Goal: Task Accomplishment & Management: Use online tool/utility

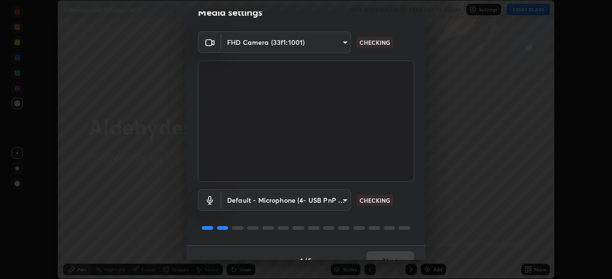
scroll to position [34, 0]
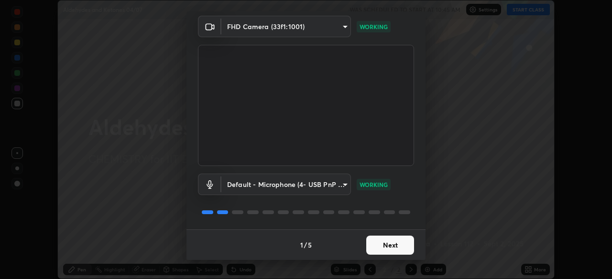
click at [388, 246] on button "Next" at bounding box center [390, 245] width 48 height 19
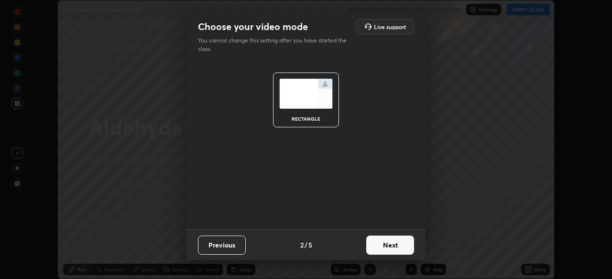
click at [396, 250] on button "Next" at bounding box center [390, 245] width 48 height 19
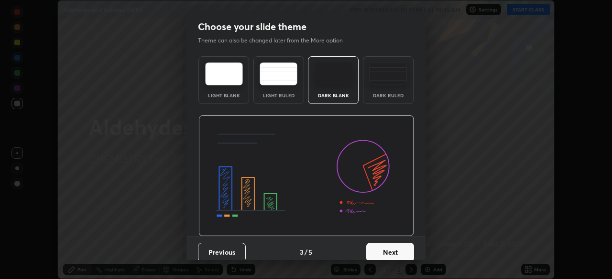
click at [392, 253] on button "Next" at bounding box center [390, 252] width 48 height 19
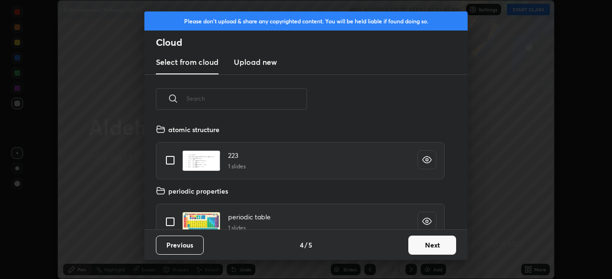
scroll to position [106, 307]
click at [428, 248] on button "Next" at bounding box center [432, 245] width 48 height 19
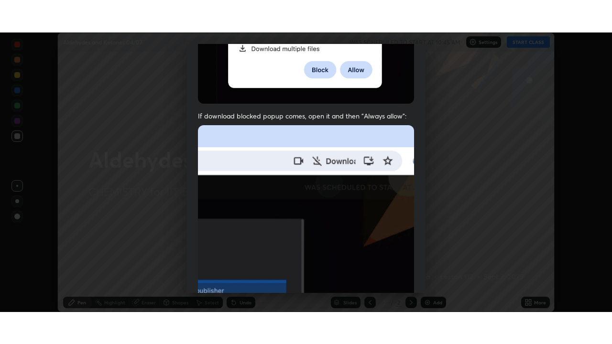
scroll to position [229, 0]
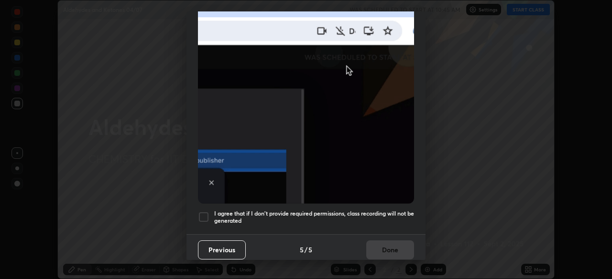
click at [204, 213] on div at bounding box center [203, 217] width 11 height 11
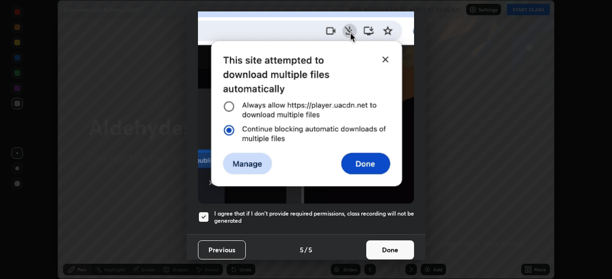
click at [374, 243] on button "Done" at bounding box center [390, 250] width 48 height 19
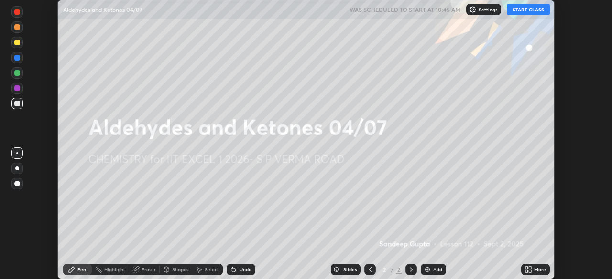
click at [521, 11] on button "START CLASS" at bounding box center [527, 9] width 43 height 11
click at [531, 270] on icon at bounding box center [528, 270] width 8 height 8
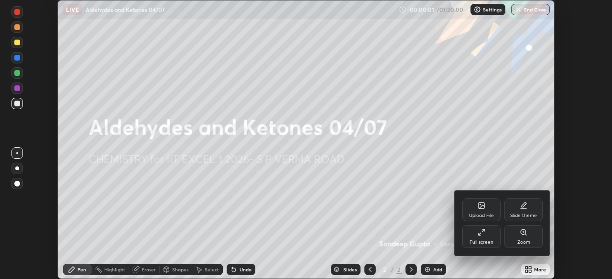
click at [487, 243] on div "Full screen" at bounding box center [481, 242] width 24 height 5
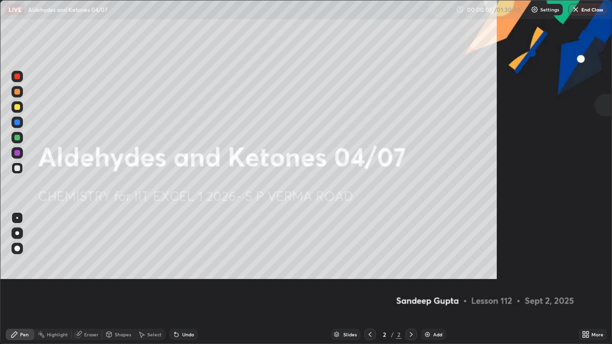
scroll to position [344, 612]
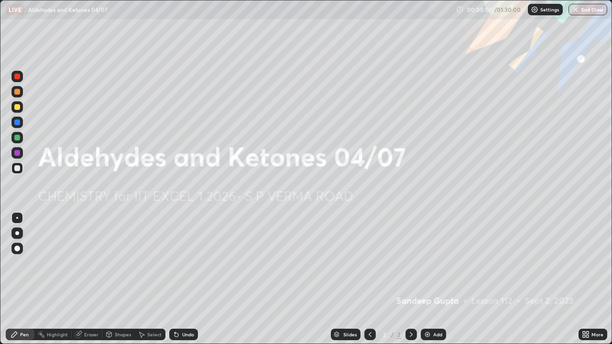
click at [427, 279] on img at bounding box center [427, 335] width 8 height 8
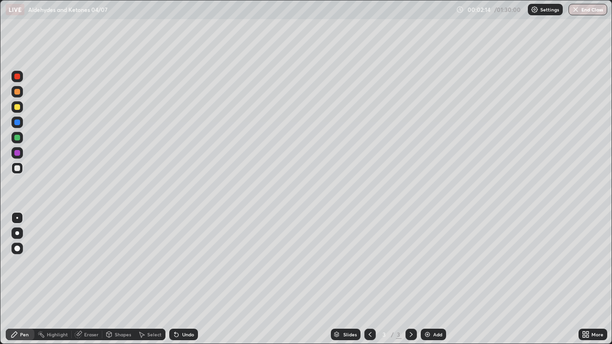
click at [18, 107] on div at bounding box center [17, 107] width 6 height 6
click at [18, 168] on div at bounding box center [17, 168] width 6 height 6
click at [16, 108] on div at bounding box center [17, 107] width 6 height 6
click at [18, 138] on div at bounding box center [17, 138] width 6 height 6
click at [179, 279] on div "Undo" at bounding box center [183, 334] width 29 height 11
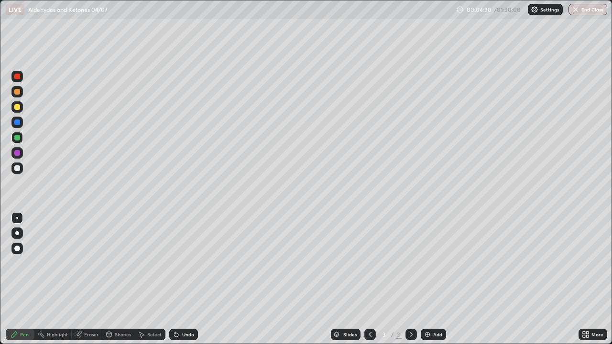
click at [177, 279] on icon at bounding box center [176, 335] width 8 height 8
click at [175, 279] on icon at bounding box center [176, 335] width 4 height 4
click at [176, 279] on icon at bounding box center [176, 335] width 4 height 4
click at [175, 279] on icon at bounding box center [176, 335] width 4 height 4
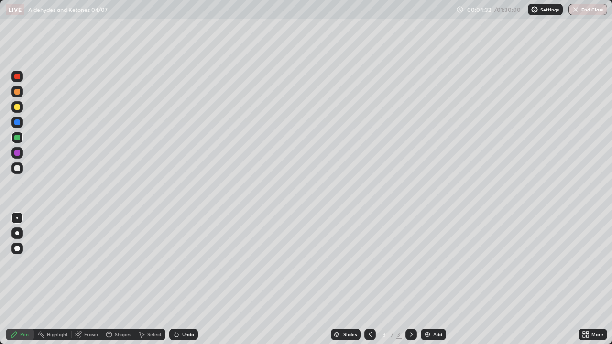
click at [177, 279] on icon at bounding box center [176, 335] width 8 height 8
click at [178, 279] on icon at bounding box center [176, 335] width 8 height 8
click at [180, 279] on div "Undo" at bounding box center [183, 334] width 29 height 11
click at [19, 169] on div at bounding box center [17, 168] width 6 height 6
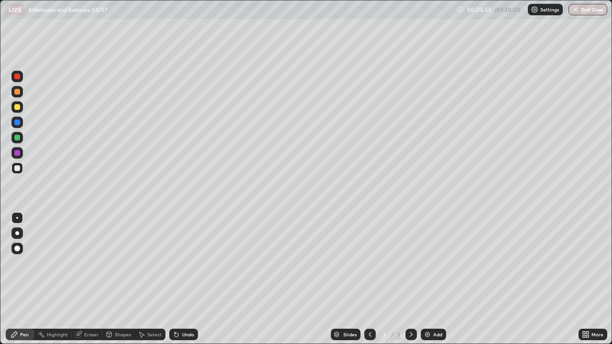
click at [96, 279] on div "Eraser" at bounding box center [87, 334] width 31 height 11
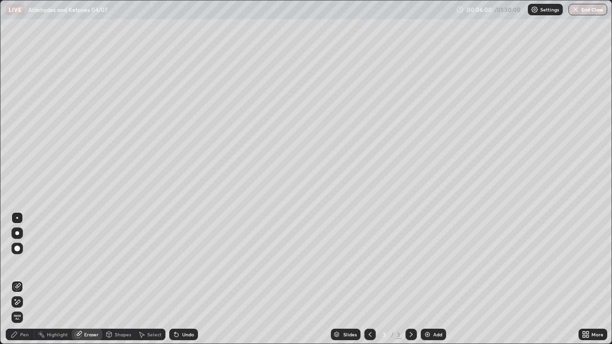
click at [24, 279] on div "Pen" at bounding box center [20, 334] width 29 height 11
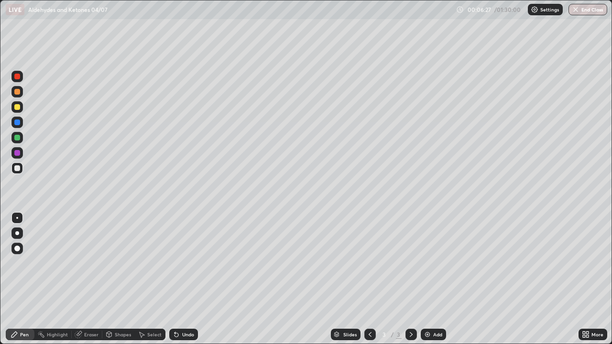
click at [184, 279] on div "Undo" at bounding box center [183, 334] width 29 height 11
click at [18, 107] on div at bounding box center [17, 107] width 6 height 6
click at [18, 110] on div at bounding box center [16, 106] width 11 height 11
click at [17, 139] on div at bounding box center [17, 138] width 6 height 6
click at [185, 279] on div "Undo" at bounding box center [188, 334] width 12 height 5
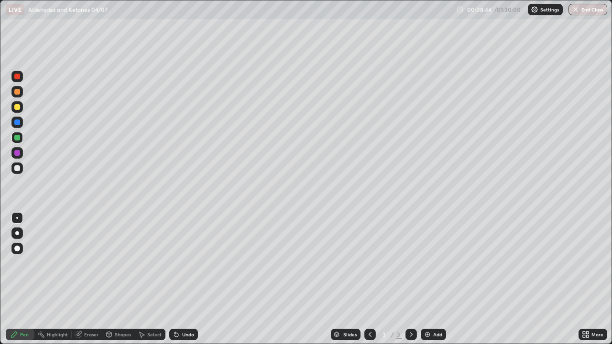
click at [18, 107] on div at bounding box center [17, 107] width 6 height 6
click at [188, 279] on div "Undo" at bounding box center [188, 334] width 12 height 5
click at [183, 279] on div "Undo" at bounding box center [188, 334] width 12 height 5
click at [184, 279] on div "Undo" at bounding box center [188, 334] width 12 height 5
click at [183, 279] on div "Undo" at bounding box center [188, 334] width 12 height 5
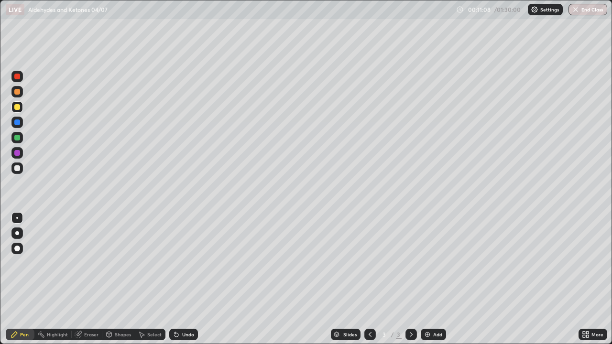
click at [179, 279] on div "Undo" at bounding box center [183, 334] width 29 height 11
click at [178, 279] on icon at bounding box center [176, 335] width 8 height 8
click at [182, 279] on div "Undo" at bounding box center [188, 334] width 12 height 5
click at [180, 279] on div "Undo" at bounding box center [183, 334] width 29 height 11
click at [85, 279] on div "Eraser" at bounding box center [91, 334] width 14 height 5
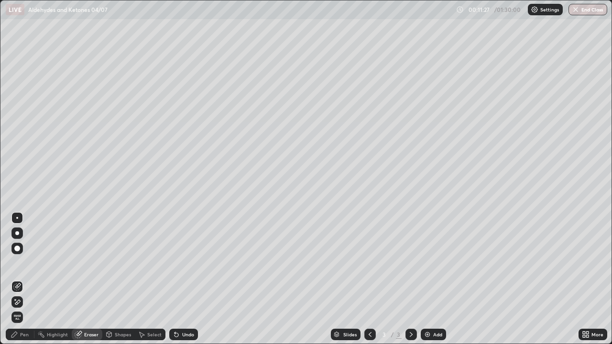
click at [15, 279] on icon at bounding box center [15, 299] width 1 height 1
click at [23, 279] on div "Pen" at bounding box center [24, 334] width 9 height 5
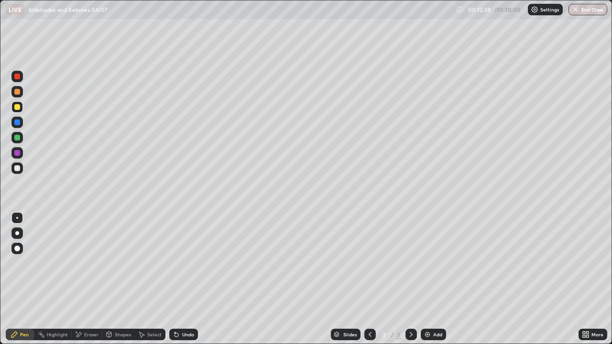
click at [146, 279] on div "Select" at bounding box center [150, 334] width 31 height 11
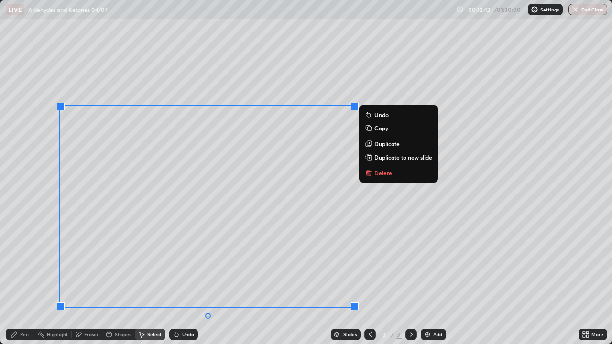
click at [385, 159] on p "Duplicate to new slide" at bounding box center [403, 157] width 58 height 8
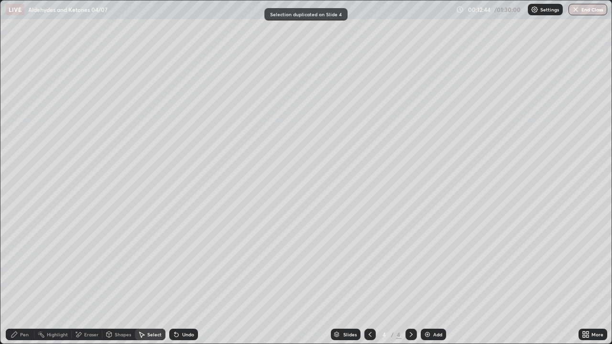
click at [13, 279] on icon at bounding box center [14, 335] width 6 height 6
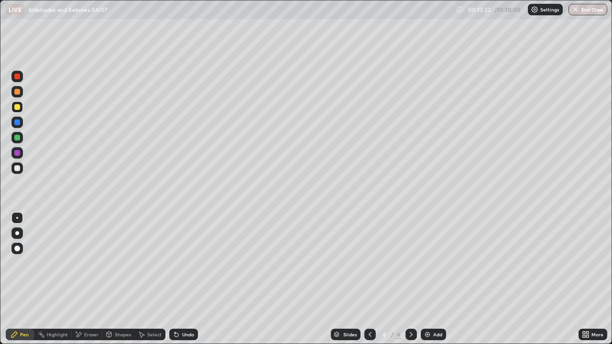
click at [22, 136] on div at bounding box center [16, 137] width 11 height 11
click at [189, 279] on div "Undo" at bounding box center [188, 334] width 12 height 5
click at [185, 279] on div "Undo" at bounding box center [188, 334] width 12 height 5
click at [183, 279] on div "Undo" at bounding box center [183, 334] width 29 height 11
click at [369, 279] on icon at bounding box center [370, 335] width 8 height 8
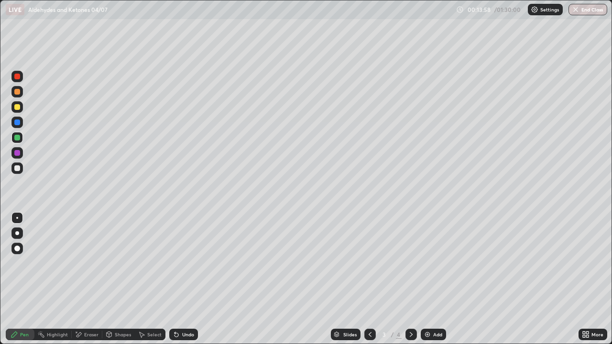
click at [410, 279] on icon at bounding box center [411, 335] width 8 height 8
click at [367, 279] on icon at bounding box center [370, 335] width 8 height 8
click at [152, 279] on div "Select" at bounding box center [154, 334] width 14 height 5
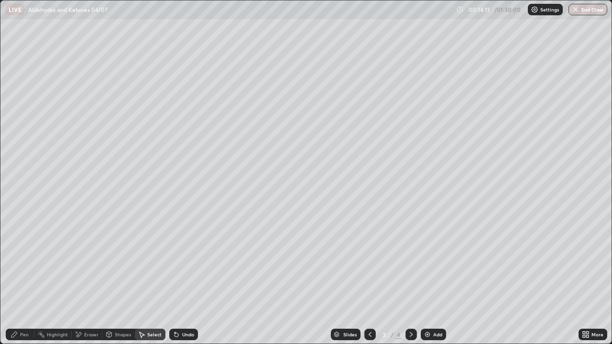
click at [397, 112] on div "0 ° Undo Copy Duplicate Duplicate to new slide Delete" at bounding box center [305, 171] width 611 height 343
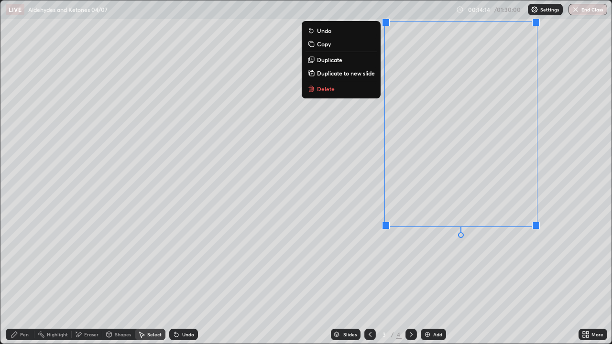
click at [339, 45] on button "Copy" at bounding box center [340, 43] width 71 height 11
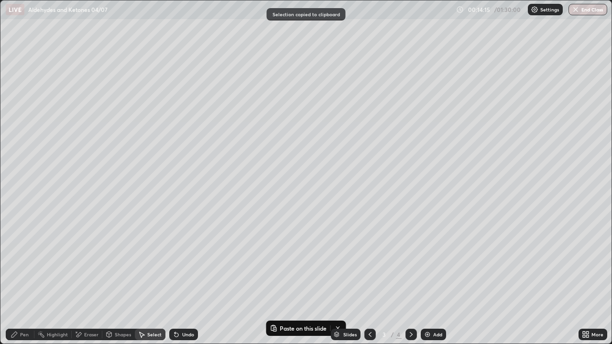
click at [410, 279] on icon at bounding box center [411, 335] width 8 height 8
click at [433, 125] on div "0 ° Undo Copy Paste here Duplicate Duplicate to new slide Delete" at bounding box center [305, 171] width 611 height 343
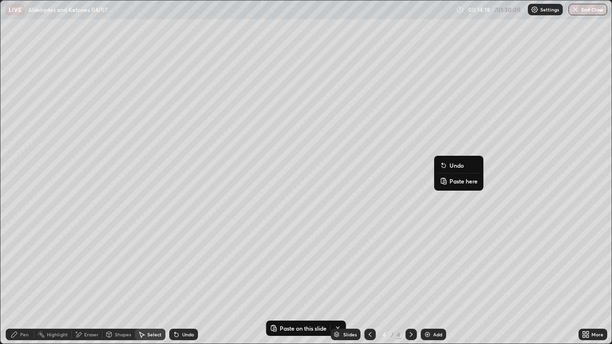
click at [448, 182] on button "Paste here" at bounding box center [459, 180] width 42 height 11
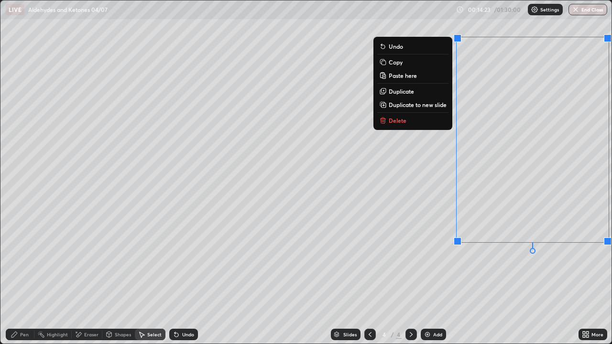
click at [408, 141] on div "0 ° Undo Copy Paste here Duplicate Duplicate to new slide Delete" at bounding box center [305, 171] width 611 height 343
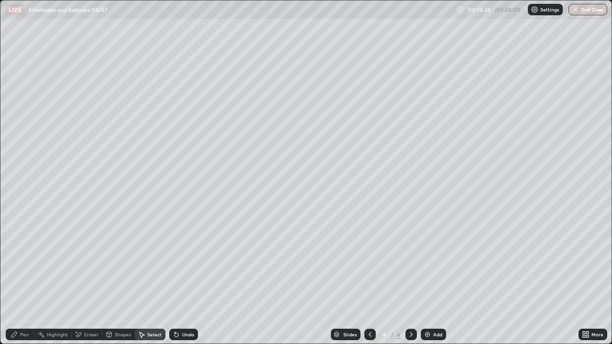
click at [92, 279] on div "Eraser" at bounding box center [87, 334] width 31 height 11
click at [23, 279] on div "Pen" at bounding box center [20, 334] width 29 height 11
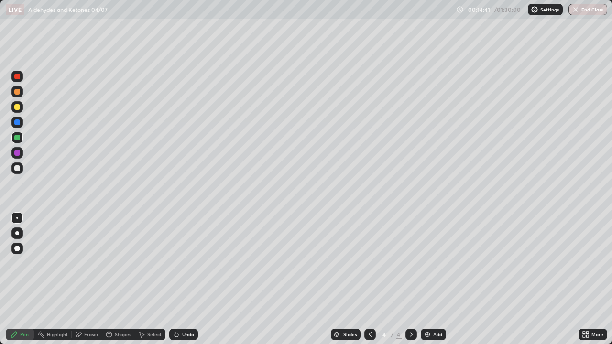
click at [182, 279] on div "Undo" at bounding box center [188, 334] width 12 height 5
click at [21, 106] on div at bounding box center [16, 106] width 11 height 11
click at [429, 279] on img at bounding box center [427, 335] width 8 height 8
click at [115, 279] on div "Shapes" at bounding box center [123, 334] width 16 height 5
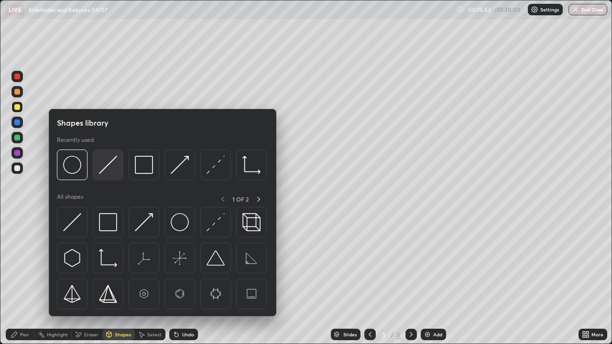
click at [109, 169] on img at bounding box center [108, 165] width 18 height 18
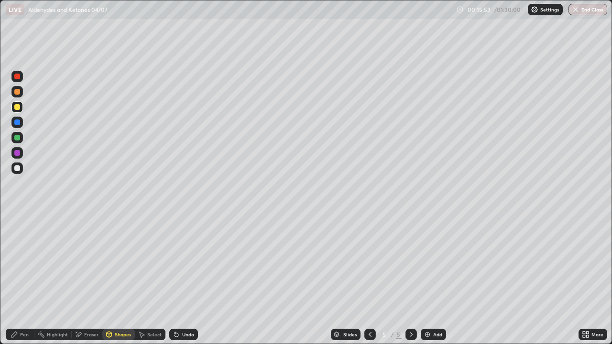
click at [18, 139] on div at bounding box center [17, 138] width 6 height 6
click at [122, 279] on div "Shapes" at bounding box center [123, 334] width 16 height 5
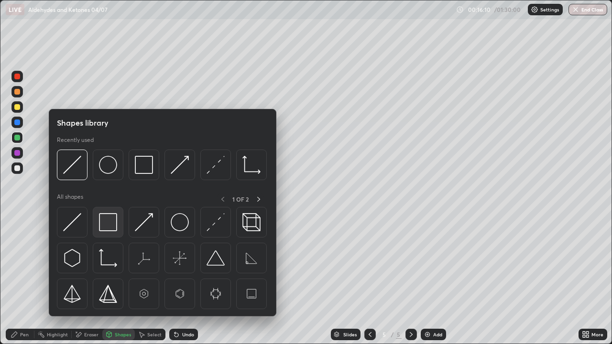
click at [107, 219] on img at bounding box center [108, 222] width 18 height 18
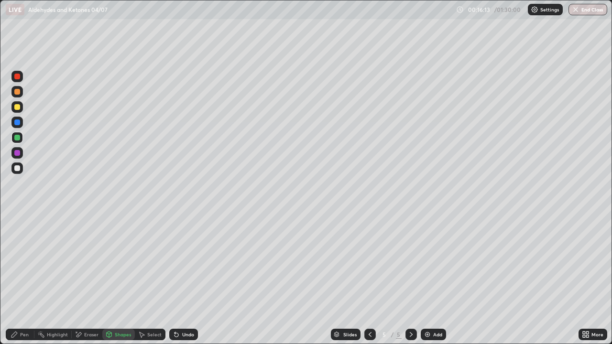
click at [20, 279] on div "Pen" at bounding box center [24, 334] width 9 height 5
click at [182, 279] on div "Undo" at bounding box center [188, 334] width 12 height 5
click at [121, 279] on div "Shapes" at bounding box center [123, 334] width 16 height 5
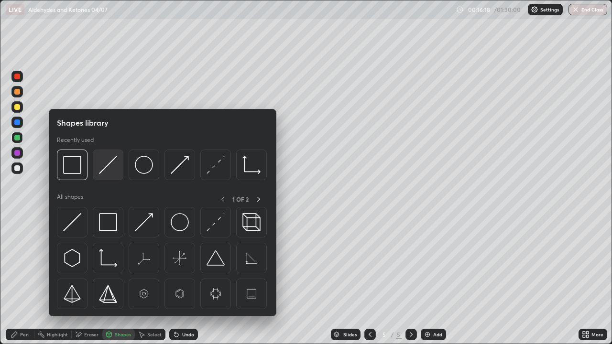
click at [106, 169] on img at bounding box center [108, 165] width 18 height 18
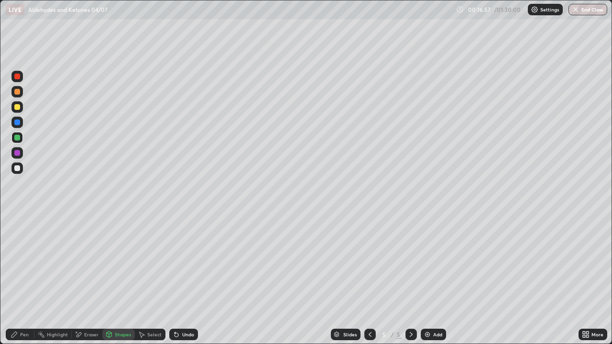
click at [18, 169] on div at bounding box center [17, 168] width 6 height 6
click at [183, 279] on div "Undo" at bounding box center [188, 334] width 12 height 5
click at [20, 279] on div "Pen" at bounding box center [20, 334] width 29 height 11
click at [111, 279] on icon at bounding box center [109, 335] width 8 height 8
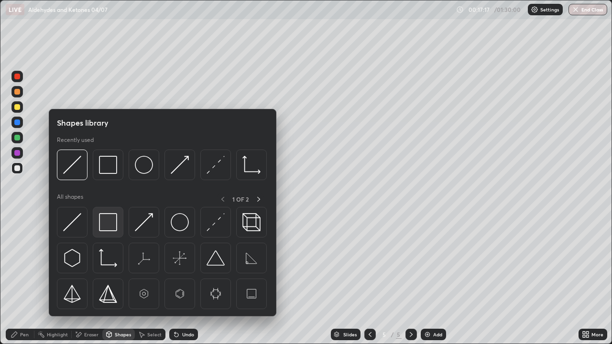
click at [108, 220] on img at bounding box center [108, 222] width 18 height 18
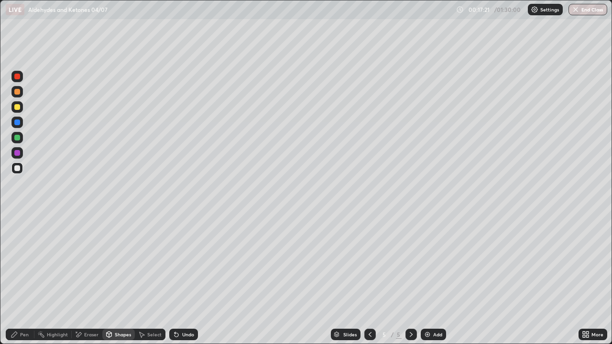
click at [22, 279] on div "Pen" at bounding box center [20, 334] width 29 height 11
click at [17, 137] on div at bounding box center [17, 138] width 6 height 6
click at [17, 151] on div at bounding box center [17, 153] width 6 height 6
click at [13, 172] on div at bounding box center [16, 167] width 11 height 11
click at [18, 137] on div at bounding box center [17, 138] width 6 height 6
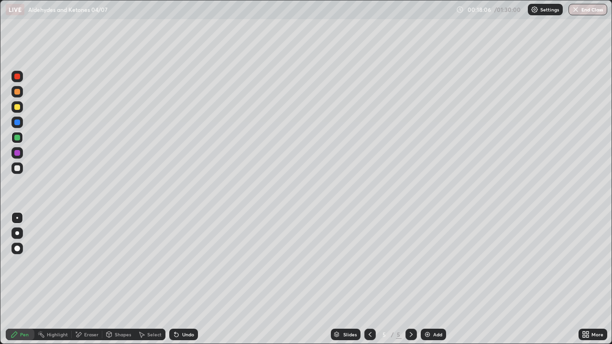
click at [18, 168] on div at bounding box center [17, 168] width 6 height 6
click at [120, 279] on div "Shapes" at bounding box center [123, 334] width 16 height 5
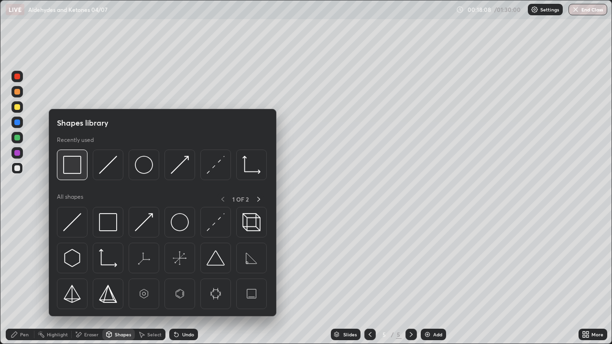
click at [75, 162] on img at bounding box center [72, 165] width 18 height 18
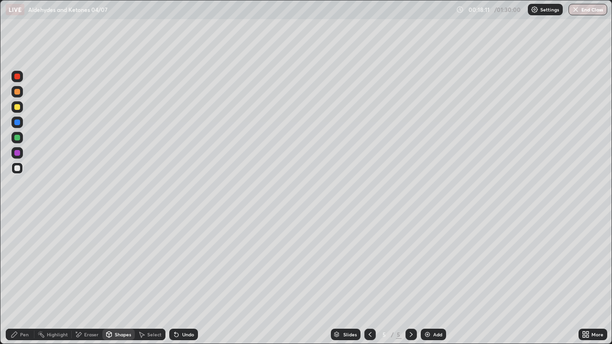
click at [25, 279] on div "Pen" at bounding box center [20, 334] width 29 height 11
click at [182, 279] on div "Undo" at bounding box center [188, 334] width 12 height 5
click at [175, 279] on icon at bounding box center [176, 335] width 4 height 4
click at [184, 279] on div "Undo" at bounding box center [183, 334] width 29 height 11
click at [433, 279] on div "Add" at bounding box center [437, 334] width 9 height 5
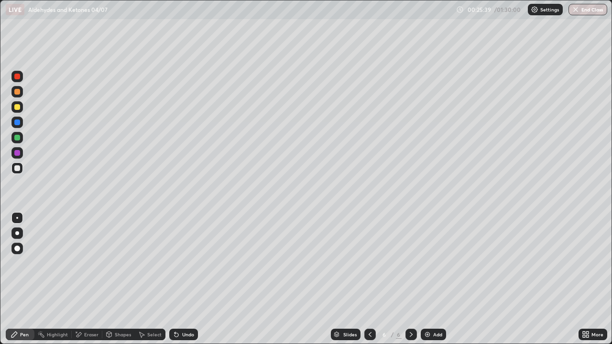
click at [17, 107] on div at bounding box center [17, 107] width 6 height 6
click at [115, 279] on div "Shapes" at bounding box center [123, 334] width 16 height 5
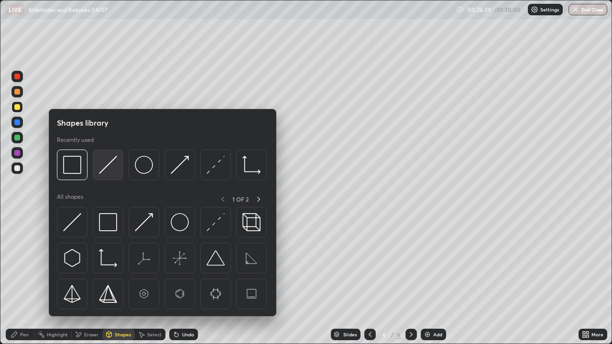
click at [107, 171] on img at bounding box center [108, 165] width 18 height 18
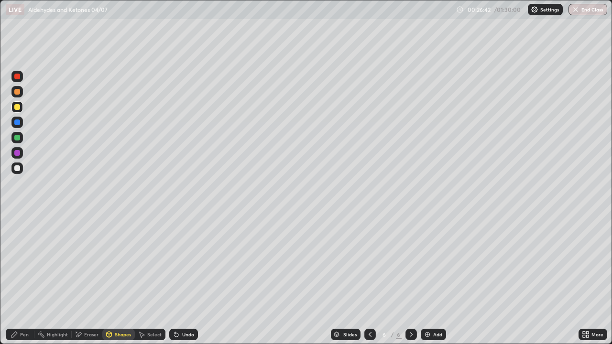
click at [21, 279] on div "Pen" at bounding box center [24, 334] width 9 height 5
click at [14, 167] on div at bounding box center [17, 168] width 6 height 6
click at [179, 279] on div "Undo" at bounding box center [183, 334] width 29 height 11
click at [182, 279] on div "Undo" at bounding box center [188, 334] width 12 height 5
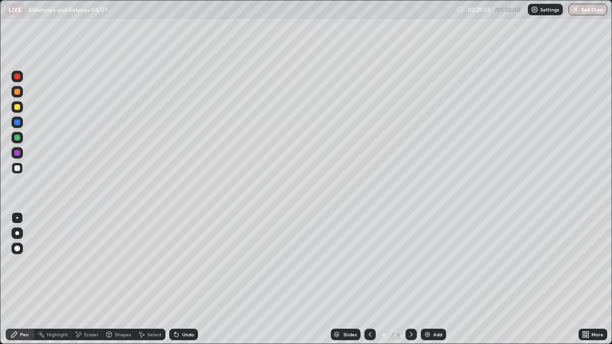
click at [183, 279] on div "Undo" at bounding box center [183, 334] width 29 height 11
click at [19, 108] on div at bounding box center [17, 107] width 6 height 6
click at [20, 167] on div at bounding box center [17, 168] width 6 height 6
click at [16, 109] on div at bounding box center [17, 107] width 6 height 6
click at [16, 136] on div at bounding box center [17, 138] width 6 height 6
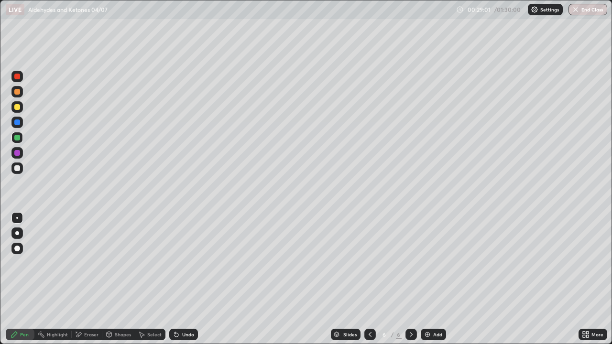
click at [16, 167] on div at bounding box center [17, 168] width 6 height 6
click at [150, 279] on div "Select" at bounding box center [154, 334] width 14 height 5
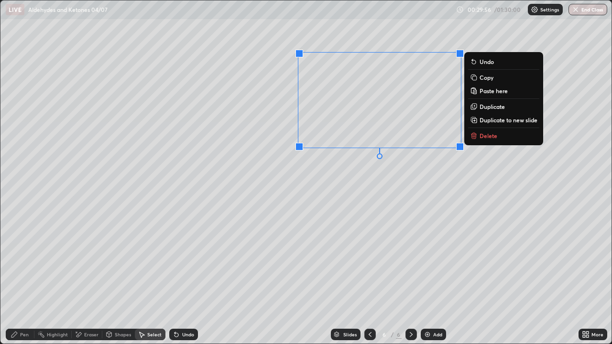
click at [326, 270] on div "0 ° Undo Copy Paste here Duplicate Duplicate to new slide Delete" at bounding box center [305, 171] width 611 height 343
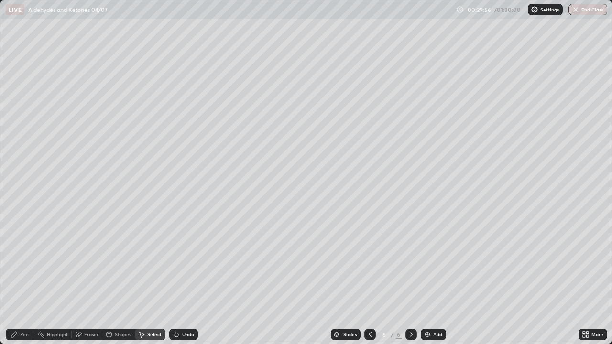
click at [93, 279] on div "Eraser" at bounding box center [87, 334] width 31 height 11
click at [119, 279] on div "Shapes" at bounding box center [123, 334] width 16 height 5
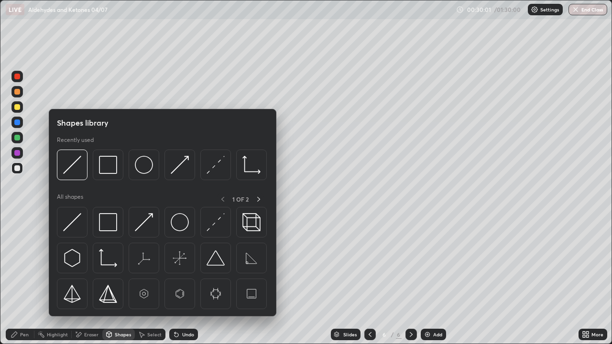
click at [24, 279] on div "Pen" at bounding box center [20, 334] width 29 height 11
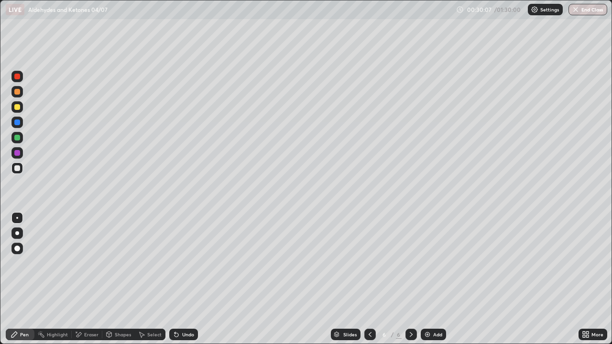
click at [184, 279] on div "Undo" at bounding box center [188, 334] width 12 height 5
click at [118, 279] on div "Shapes" at bounding box center [123, 334] width 16 height 5
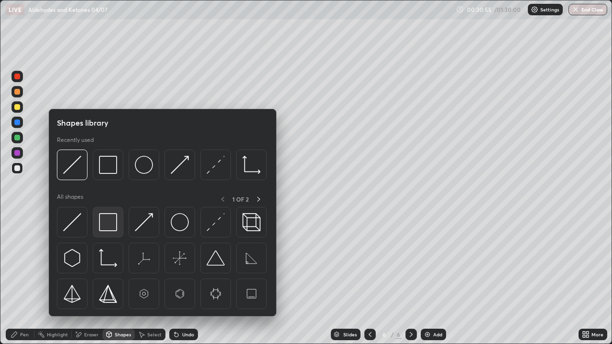
click at [109, 224] on img at bounding box center [108, 222] width 18 height 18
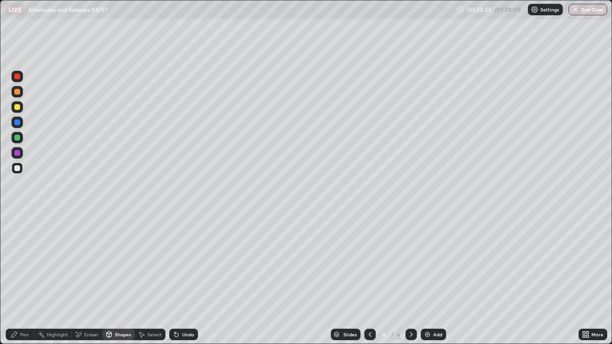
click at [18, 135] on div at bounding box center [17, 138] width 6 height 6
click at [182, 279] on div "Undo" at bounding box center [188, 334] width 12 height 5
click at [19, 279] on div "Pen" at bounding box center [20, 334] width 29 height 11
click at [428, 279] on img at bounding box center [427, 335] width 8 height 8
click at [18, 168] on div at bounding box center [17, 168] width 6 height 6
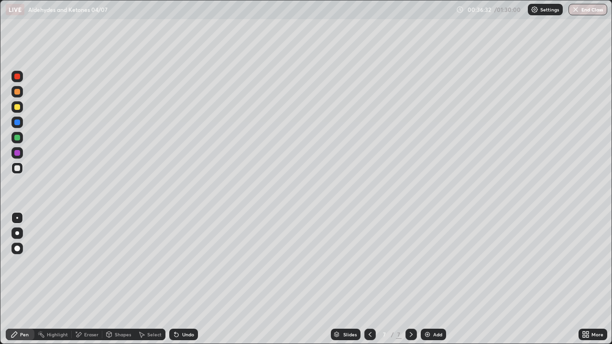
click at [182, 279] on div "Undo" at bounding box center [188, 334] width 12 height 5
click at [16, 138] on div at bounding box center [17, 138] width 6 height 6
click at [175, 279] on icon at bounding box center [176, 335] width 4 height 4
click at [368, 279] on icon at bounding box center [370, 335] width 8 height 8
click at [408, 279] on icon at bounding box center [411, 335] width 8 height 8
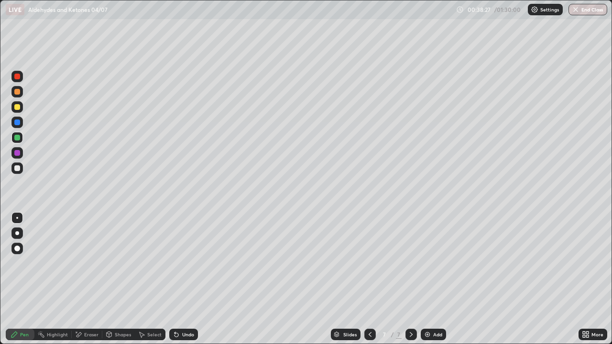
click at [116, 279] on div "Shapes" at bounding box center [123, 334] width 16 height 5
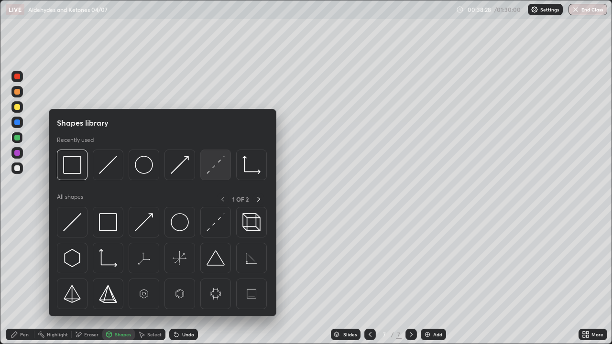
click at [207, 174] on img at bounding box center [215, 165] width 18 height 18
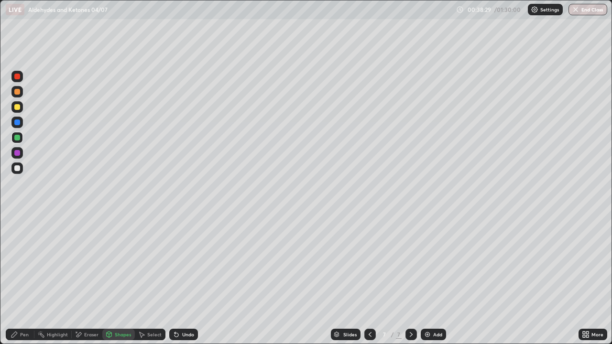
click at [19, 111] on div at bounding box center [16, 106] width 11 height 11
click at [26, 279] on div "Pen" at bounding box center [20, 334] width 29 height 11
click at [366, 279] on icon at bounding box center [370, 335] width 8 height 8
click at [411, 279] on icon at bounding box center [411, 335] width 8 height 8
click at [16, 170] on div at bounding box center [17, 168] width 6 height 6
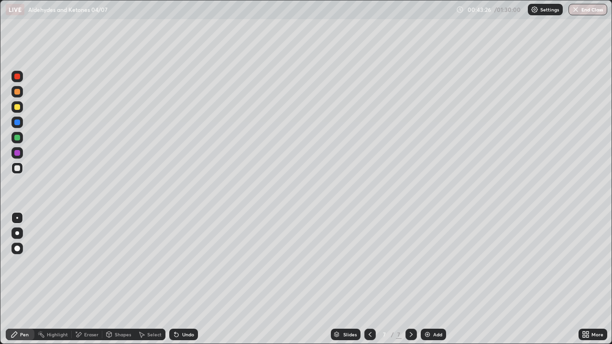
click at [426, 279] on img at bounding box center [427, 335] width 8 height 8
click at [19, 108] on div at bounding box center [17, 107] width 6 height 6
click at [184, 279] on div "Undo" at bounding box center [188, 334] width 12 height 5
click at [190, 279] on div "Undo" at bounding box center [183, 334] width 29 height 11
click at [89, 279] on div "Eraser" at bounding box center [87, 334] width 31 height 11
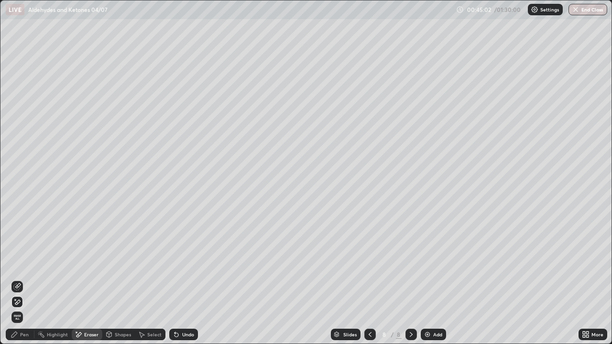
click at [22, 279] on div "Pen" at bounding box center [20, 334] width 29 height 11
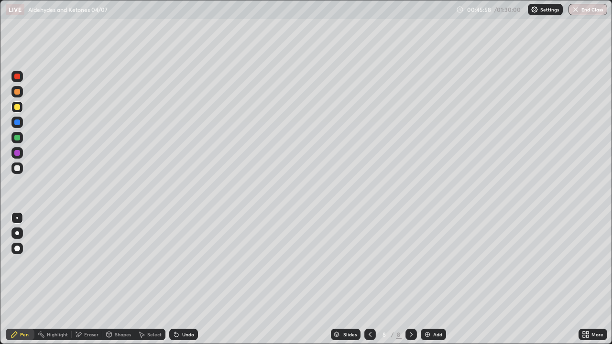
click at [86, 279] on div "Eraser" at bounding box center [91, 334] width 14 height 5
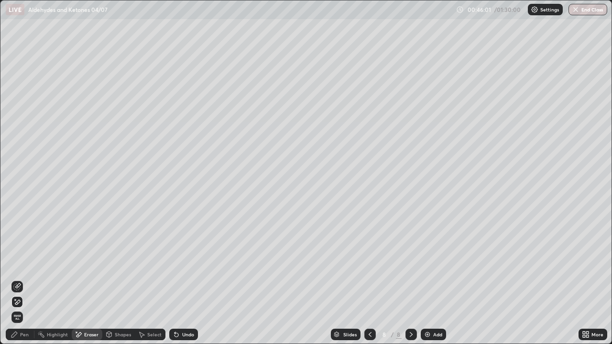
click at [122, 279] on div "Shapes" at bounding box center [123, 334] width 16 height 5
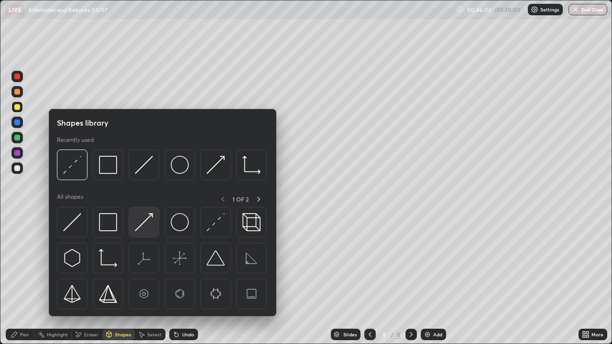
click at [145, 220] on img at bounding box center [144, 222] width 18 height 18
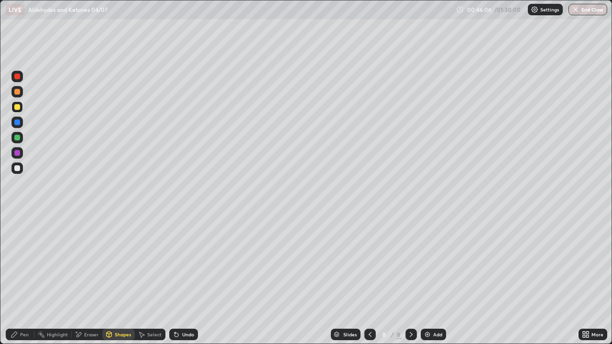
click at [24, 279] on div "Pen" at bounding box center [24, 334] width 9 height 5
click at [19, 137] on div at bounding box center [17, 138] width 6 height 6
click at [174, 279] on icon at bounding box center [174, 332] width 1 height 1
click at [174, 279] on icon at bounding box center [176, 335] width 4 height 4
click at [177, 279] on icon at bounding box center [176, 335] width 4 height 4
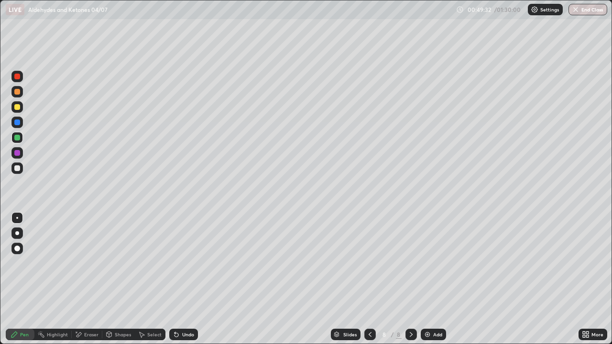
click at [178, 279] on icon at bounding box center [176, 335] width 8 height 8
click at [21, 106] on div at bounding box center [16, 106] width 11 height 11
click at [20, 168] on div at bounding box center [17, 168] width 6 height 6
click at [18, 137] on div at bounding box center [17, 138] width 6 height 6
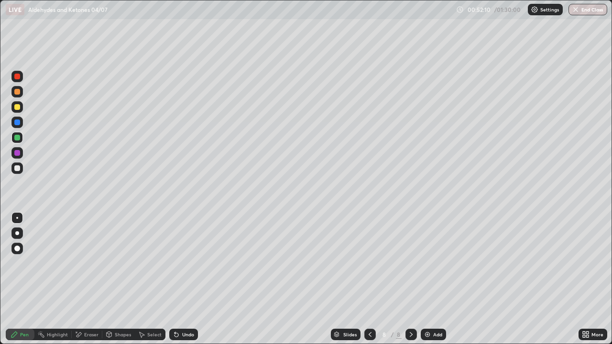
click at [17, 168] on div at bounding box center [17, 168] width 6 height 6
click at [18, 137] on div at bounding box center [17, 138] width 6 height 6
click at [429, 279] on img at bounding box center [427, 335] width 8 height 8
click at [18, 170] on div at bounding box center [17, 168] width 6 height 6
click at [147, 279] on div "Select" at bounding box center [154, 334] width 14 height 5
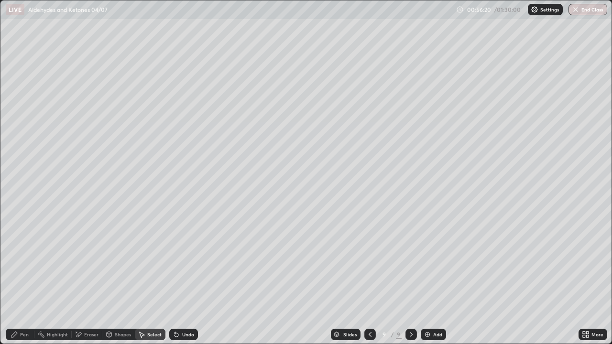
click at [123, 279] on div "Shapes" at bounding box center [123, 334] width 16 height 5
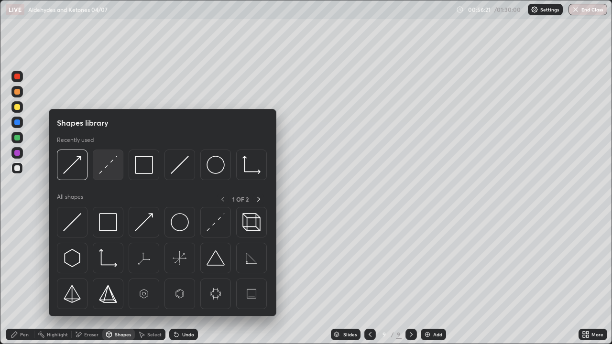
click at [104, 169] on img at bounding box center [108, 165] width 18 height 18
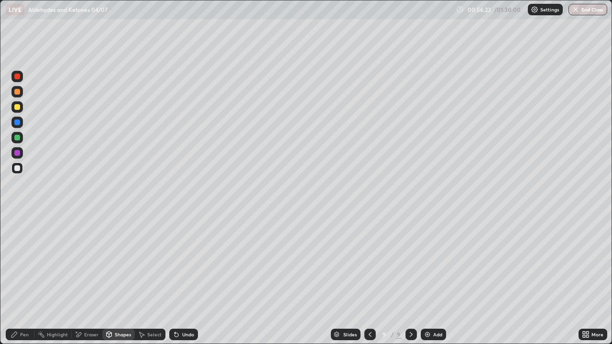
click at [18, 169] on div at bounding box center [17, 168] width 6 height 6
click at [20, 279] on div "Pen" at bounding box center [20, 334] width 29 height 11
click at [180, 279] on div "Undo" at bounding box center [183, 334] width 29 height 11
click at [85, 279] on div "Eraser" at bounding box center [91, 334] width 14 height 5
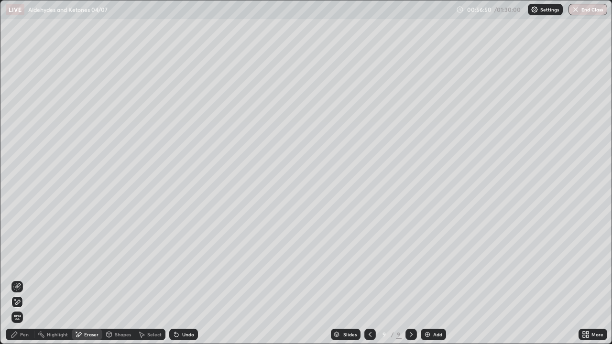
click at [23, 279] on div "Pen" at bounding box center [20, 334] width 29 height 11
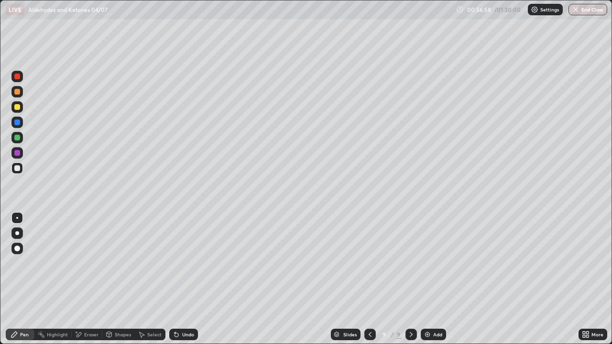
click at [369, 279] on icon at bounding box center [370, 335] width 8 height 8
click at [410, 279] on icon at bounding box center [410, 334] width 3 height 5
click at [20, 134] on div at bounding box center [16, 137] width 11 height 11
click at [16, 167] on div at bounding box center [17, 168] width 6 height 6
click at [426, 279] on img at bounding box center [427, 335] width 8 height 8
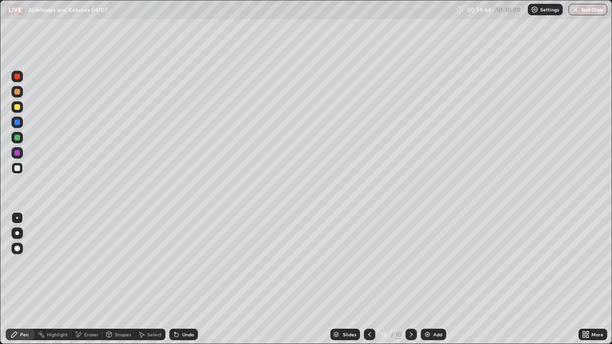
click at [115, 279] on div "Shapes" at bounding box center [118, 334] width 32 height 11
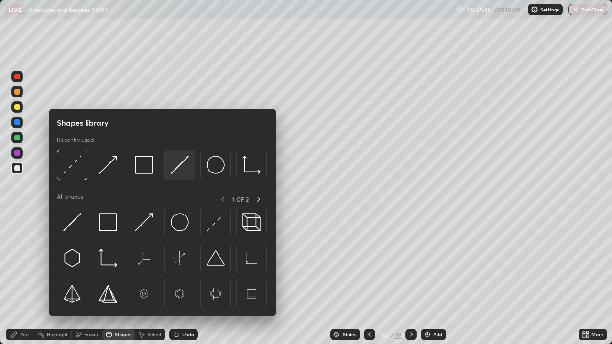
click at [176, 169] on img at bounding box center [180, 165] width 18 height 18
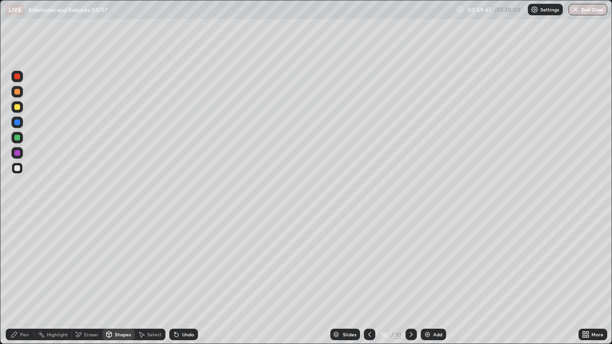
click at [19, 107] on div at bounding box center [17, 107] width 6 height 6
click at [19, 279] on div "Pen" at bounding box center [20, 334] width 29 height 11
click at [18, 138] on div at bounding box center [17, 138] width 6 height 6
click at [124, 279] on div "Shapes" at bounding box center [123, 334] width 16 height 5
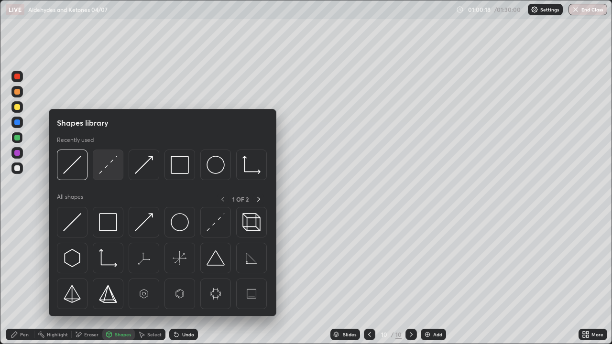
click at [111, 172] on img at bounding box center [108, 165] width 18 height 18
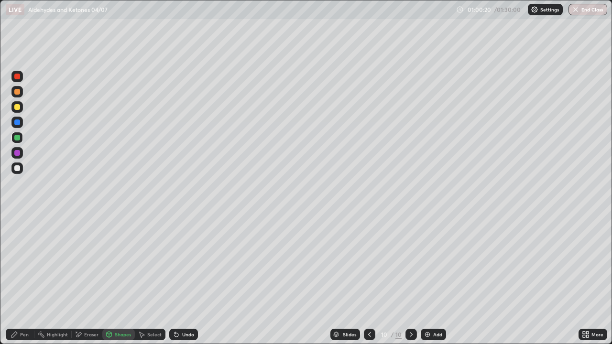
click at [87, 279] on div "Eraser" at bounding box center [91, 334] width 14 height 5
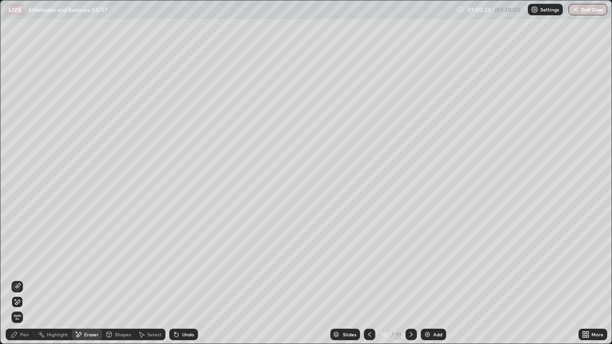
click at [20, 279] on div "Pen" at bounding box center [20, 334] width 29 height 11
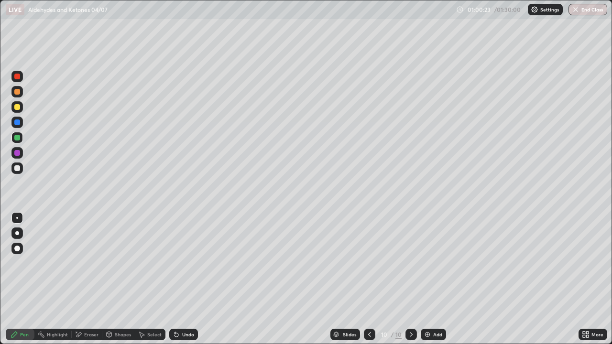
click at [19, 108] on div at bounding box center [17, 107] width 6 height 6
click at [18, 140] on div at bounding box center [17, 138] width 6 height 6
click at [16, 170] on div at bounding box center [17, 168] width 6 height 6
click at [372, 279] on div at bounding box center [369, 334] width 11 height 11
click at [16, 108] on div at bounding box center [17, 107] width 6 height 6
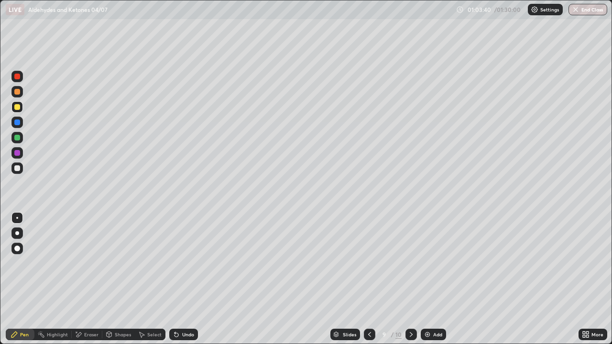
click at [18, 139] on div at bounding box center [17, 138] width 6 height 6
click at [93, 279] on div "Eraser" at bounding box center [91, 334] width 14 height 5
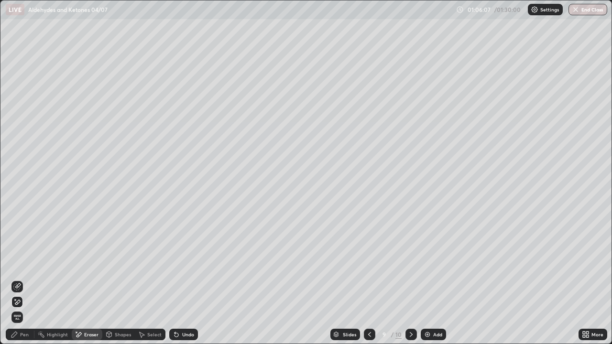
click at [410, 279] on icon at bounding box center [411, 335] width 8 height 8
click at [20, 279] on div "Erase all" at bounding box center [16, 316] width 11 height 11
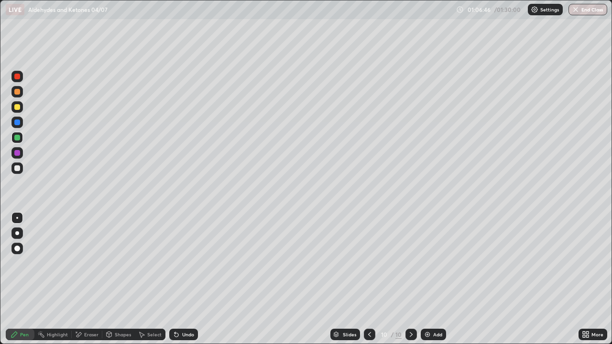
click at [182, 279] on div "Undo" at bounding box center [183, 334] width 29 height 11
click at [16, 168] on div at bounding box center [17, 168] width 6 height 6
click at [368, 279] on icon at bounding box center [369, 335] width 8 height 8
click at [409, 279] on icon at bounding box center [411, 335] width 8 height 8
click at [120, 279] on div "Shapes" at bounding box center [118, 334] width 32 height 11
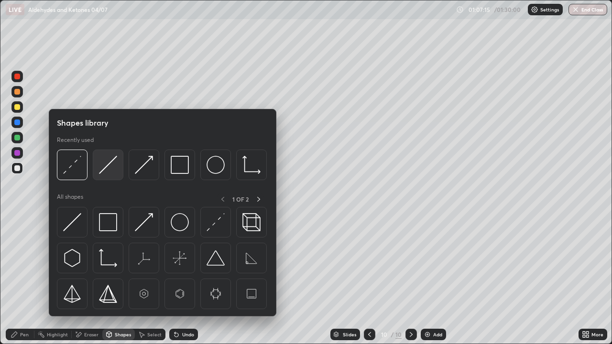
click at [108, 169] on img at bounding box center [108, 165] width 18 height 18
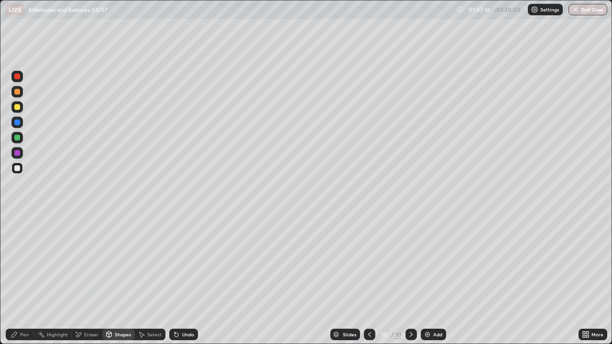
click at [19, 169] on div at bounding box center [17, 168] width 6 height 6
click at [19, 279] on div "Pen" at bounding box center [20, 334] width 29 height 11
click at [367, 279] on icon at bounding box center [369, 335] width 8 height 8
click at [408, 279] on icon at bounding box center [411, 335] width 8 height 8
click at [423, 279] on img at bounding box center [427, 335] width 8 height 8
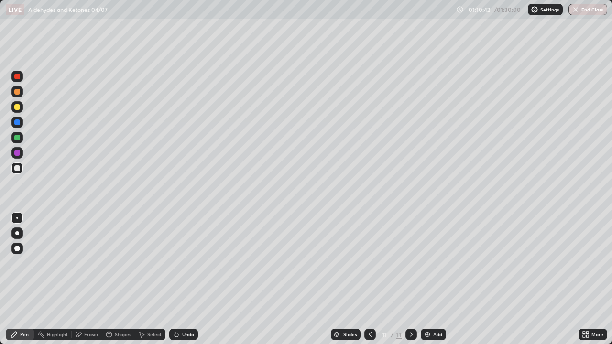
click at [120, 279] on div "Shapes" at bounding box center [123, 334] width 16 height 5
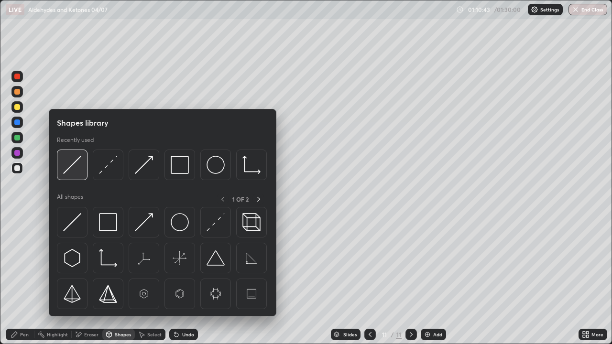
click at [75, 166] on img at bounding box center [72, 165] width 18 height 18
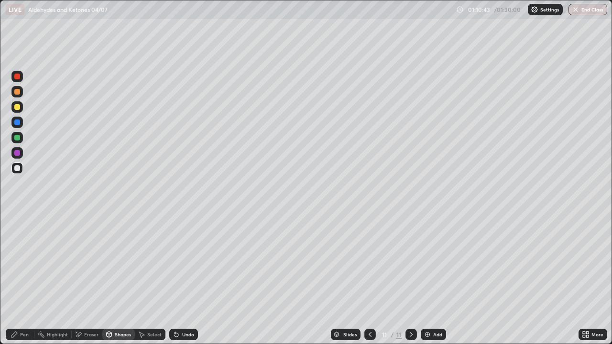
click at [21, 138] on div at bounding box center [16, 137] width 11 height 11
click at [23, 279] on div "Pen" at bounding box center [20, 334] width 29 height 11
click at [19, 169] on div at bounding box center [17, 168] width 6 height 6
click at [184, 279] on div "Undo" at bounding box center [188, 334] width 12 height 5
click at [182, 279] on div "Undo" at bounding box center [188, 334] width 12 height 5
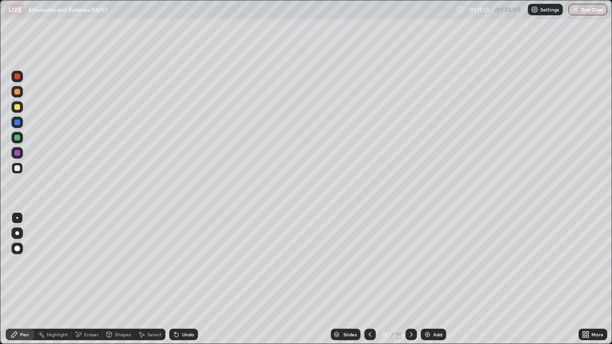
click at [175, 279] on icon at bounding box center [176, 335] width 4 height 4
click at [18, 136] on div at bounding box center [17, 138] width 6 height 6
click at [186, 279] on div "Undo" at bounding box center [188, 334] width 12 height 5
click at [117, 279] on div "Shapes" at bounding box center [123, 334] width 16 height 5
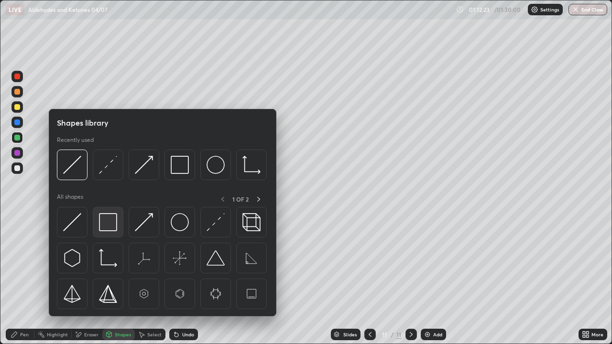
click at [111, 223] on img at bounding box center [108, 222] width 18 height 18
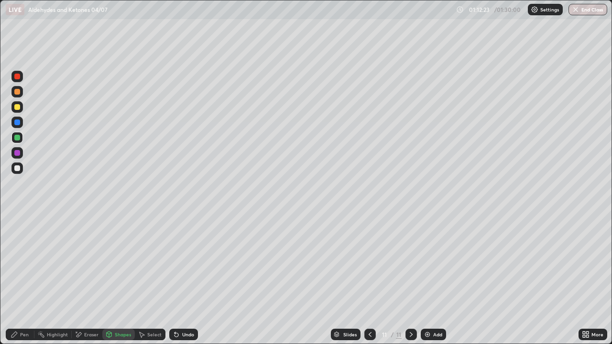
click at [18, 151] on div at bounding box center [17, 153] width 6 height 6
click at [16, 279] on icon at bounding box center [14, 335] width 6 height 6
click at [19, 168] on div at bounding box center [17, 168] width 6 height 6
click at [147, 279] on div "Select" at bounding box center [154, 334] width 14 height 5
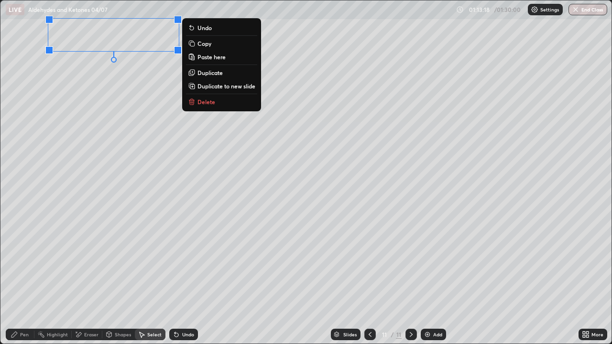
click at [80, 279] on div "0 ° Undo Copy Paste here Duplicate Duplicate to new slide Delete" at bounding box center [305, 171] width 611 height 343
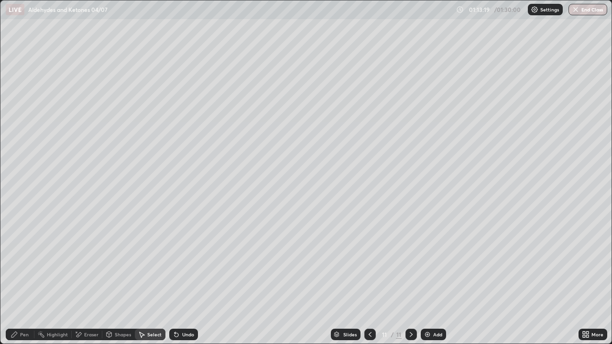
click at [86, 279] on div "Eraser" at bounding box center [87, 334] width 31 height 11
click at [120, 279] on div "Shapes" at bounding box center [123, 334] width 16 height 5
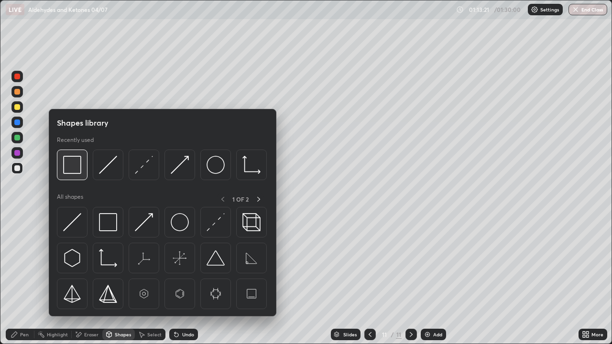
click at [78, 165] on img at bounding box center [72, 165] width 18 height 18
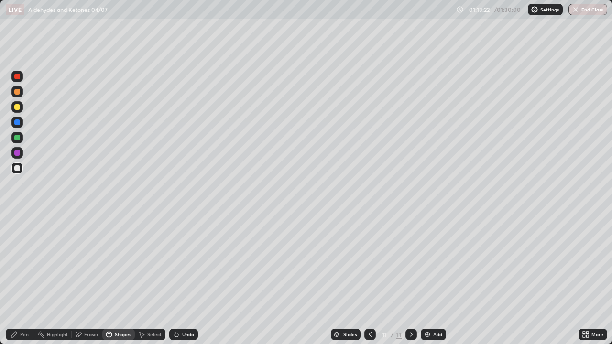
click at [18, 139] on div at bounding box center [17, 138] width 6 height 6
click at [17, 170] on div at bounding box center [17, 168] width 6 height 6
click at [185, 279] on div "Undo" at bounding box center [188, 334] width 12 height 5
click at [25, 279] on div "Pen" at bounding box center [20, 334] width 29 height 11
click at [19, 169] on div at bounding box center [17, 168] width 6 height 6
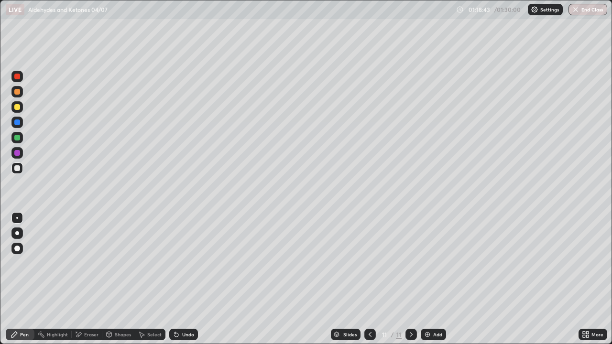
click at [426, 279] on img at bounding box center [427, 335] width 8 height 8
click at [17, 108] on div at bounding box center [17, 107] width 6 height 6
click at [368, 279] on icon at bounding box center [370, 335] width 8 height 8
click at [413, 279] on div at bounding box center [410, 334] width 11 height 11
click at [88, 279] on div "Eraser" at bounding box center [91, 334] width 14 height 5
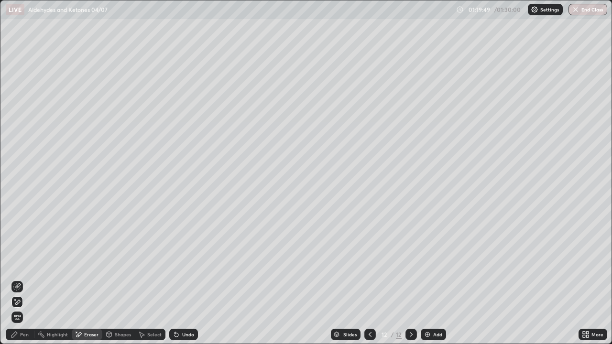
click at [21, 279] on div "Pen" at bounding box center [24, 334] width 9 height 5
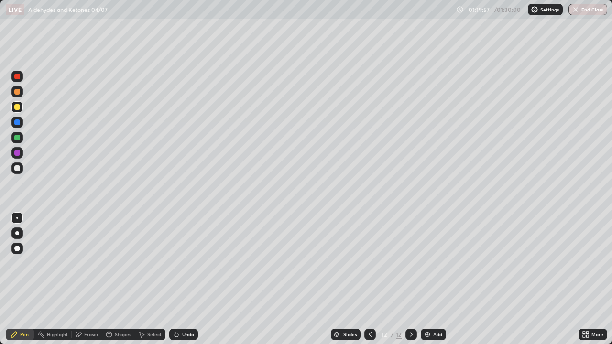
click at [116, 279] on div "Shapes" at bounding box center [123, 334] width 16 height 5
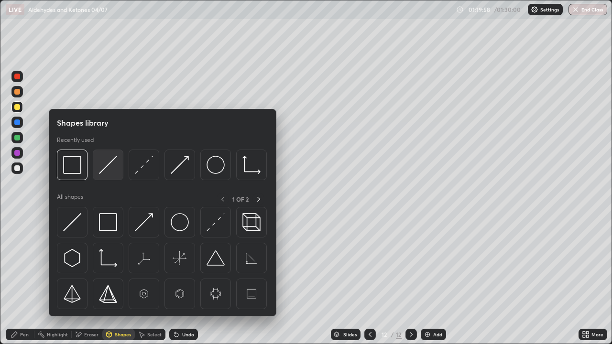
click at [110, 172] on img at bounding box center [108, 165] width 18 height 18
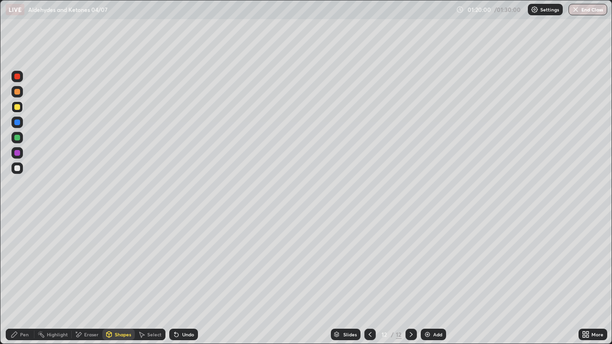
click at [19, 169] on div at bounding box center [17, 168] width 6 height 6
click at [19, 279] on div "Pen" at bounding box center [20, 334] width 29 height 11
click at [19, 168] on div at bounding box center [17, 168] width 6 height 6
click at [88, 279] on div "Eraser" at bounding box center [87, 334] width 31 height 11
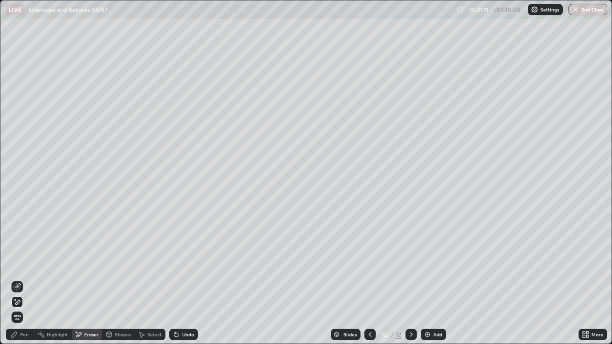
click at [14, 279] on icon at bounding box center [14, 335] width 6 height 6
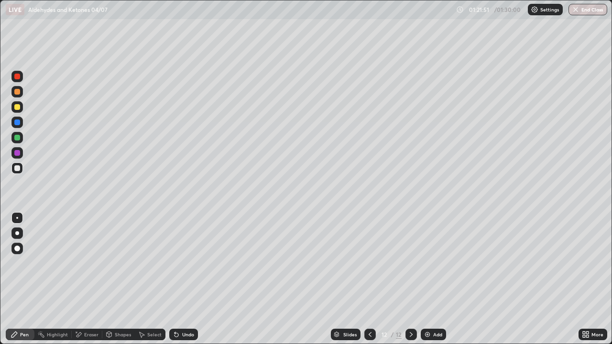
click at [89, 279] on div "Eraser" at bounding box center [87, 334] width 31 height 11
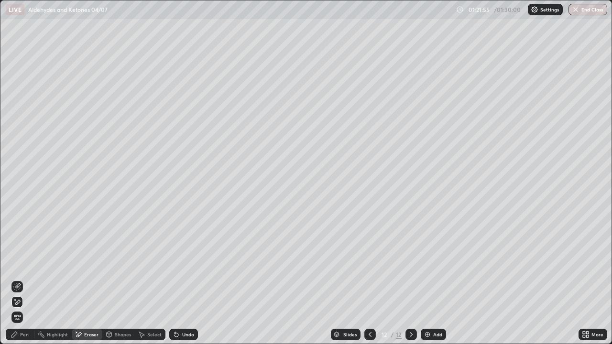
click at [21, 279] on div "Pen" at bounding box center [24, 334] width 9 height 5
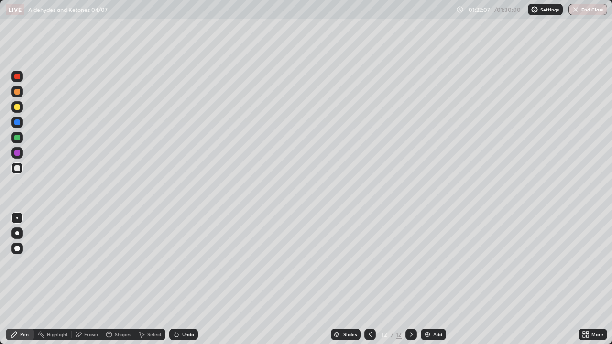
click at [17, 107] on div at bounding box center [17, 107] width 6 height 6
click at [115, 279] on div "Shapes" at bounding box center [123, 334] width 16 height 5
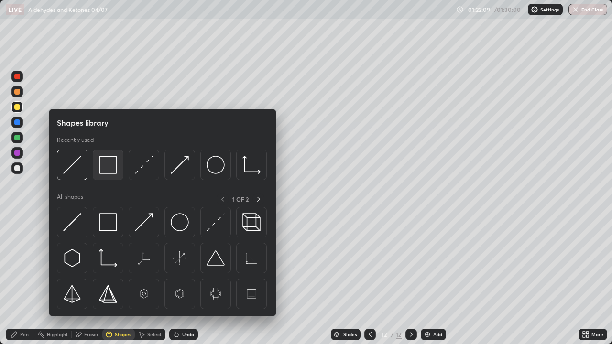
click at [107, 169] on img at bounding box center [108, 165] width 18 height 18
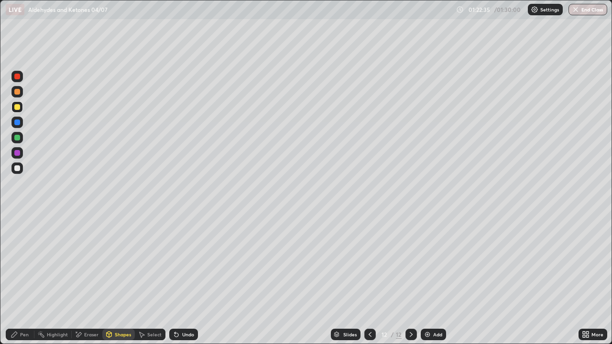
click at [21, 279] on div "Pen" at bounding box center [24, 334] width 9 height 5
click at [19, 168] on div at bounding box center [17, 168] width 6 height 6
click at [18, 167] on div at bounding box center [17, 168] width 6 height 6
click at [188, 279] on div "Undo" at bounding box center [183, 334] width 29 height 11
click at [186, 279] on div "Undo" at bounding box center [183, 334] width 29 height 11
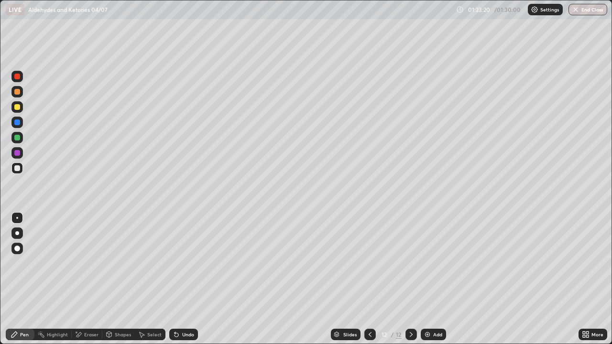
click at [187, 279] on div "Undo" at bounding box center [183, 334] width 29 height 11
click at [187, 279] on div "Undo" at bounding box center [181, 334] width 32 height 19
click at [182, 279] on div "Undo" at bounding box center [183, 334] width 29 height 11
click at [185, 279] on div "Undo" at bounding box center [183, 334] width 29 height 11
click at [474, 10] on div "01:25:05" at bounding box center [479, 10] width 27 height 6
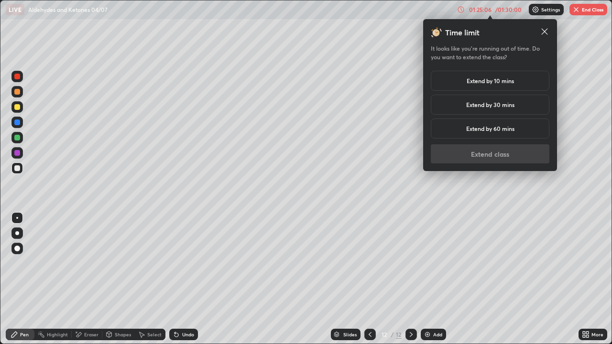
click at [446, 79] on div "Extend by 10 mins" at bounding box center [489, 81] width 118 height 20
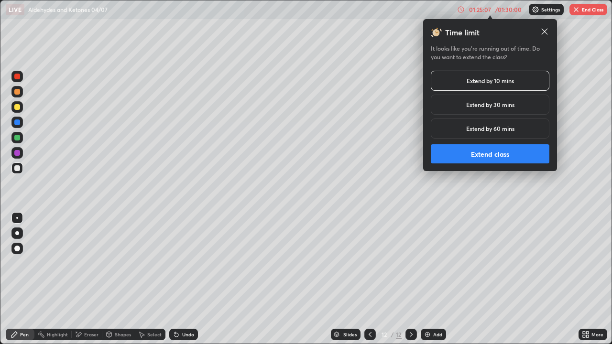
click at [468, 158] on button "Extend class" at bounding box center [489, 153] width 118 height 19
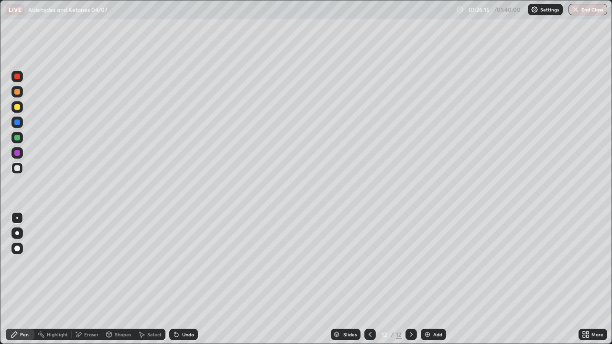
click at [85, 279] on div "Eraser" at bounding box center [91, 334] width 14 height 5
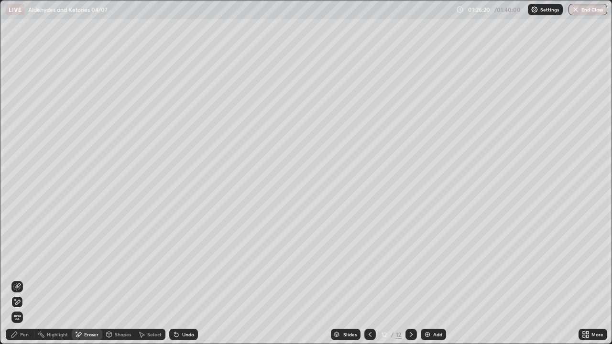
click at [26, 279] on div "Pen" at bounding box center [20, 334] width 29 height 11
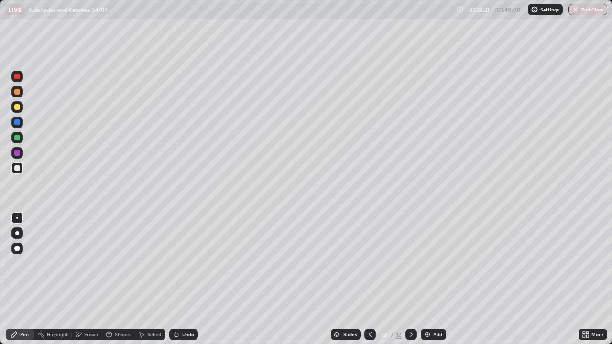
click at [17, 105] on div at bounding box center [17, 107] width 6 height 6
click at [182, 279] on div "Undo" at bounding box center [188, 334] width 12 height 5
click at [181, 279] on div "Undo" at bounding box center [183, 334] width 29 height 11
click at [182, 279] on div "Undo" at bounding box center [183, 334] width 29 height 11
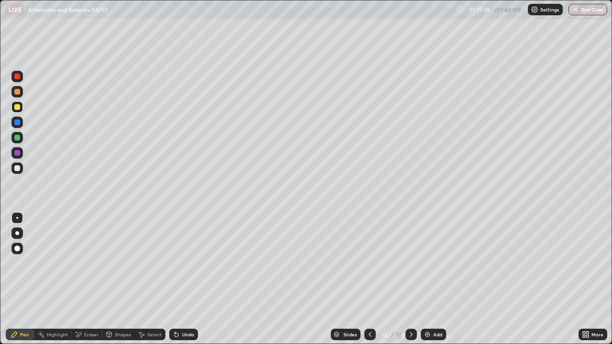
click at [180, 279] on div "Undo" at bounding box center [183, 334] width 29 height 11
click at [179, 279] on div "Undo" at bounding box center [183, 334] width 29 height 11
click at [183, 279] on div "Undo" at bounding box center [188, 334] width 12 height 5
click at [182, 279] on div "Undo" at bounding box center [188, 334] width 12 height 5
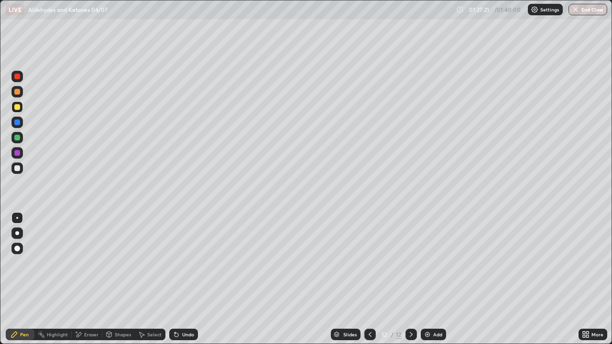
click at [182, 279] on div "Undo" at bounding box center [188, 334] width 12 height 5
click at [591, 12] on button "End Class" at bounding box center [587, 9] width 39 height 11
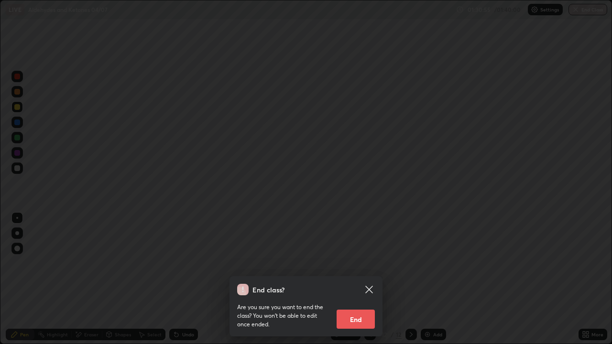
click at [368, 279] on icon at bounding box center [368, 289] width 7 height 7
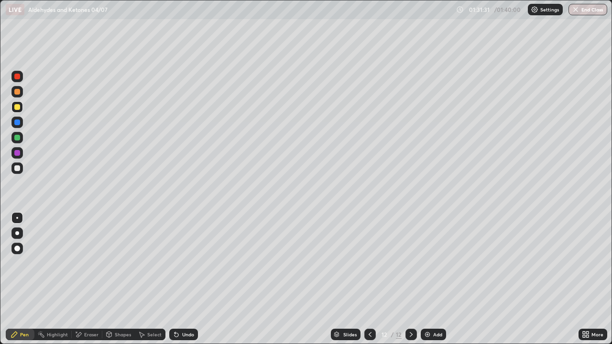
click at [586, 11] on button "End Class" at bounding box center [587, 9] width 39 height 11
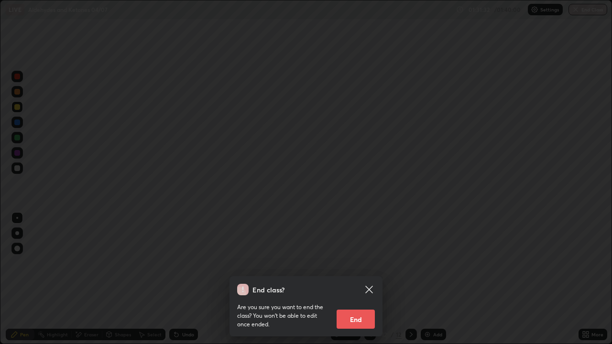
click at [358, 279] on button "End" at bounding box center [355, 319] width 38 height 19
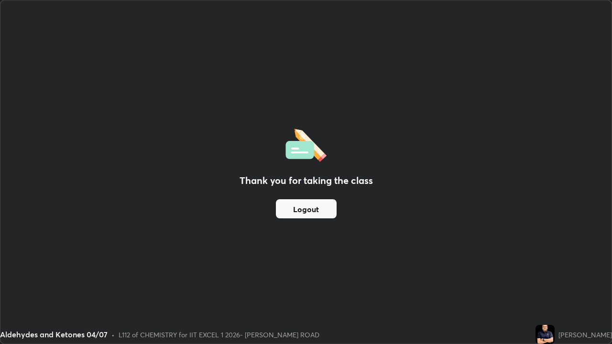
click at [315, 208] on button "Logout" at bounding box center [306, 208] width 61 height 19
